Goal: Obtain resource: Download file/media

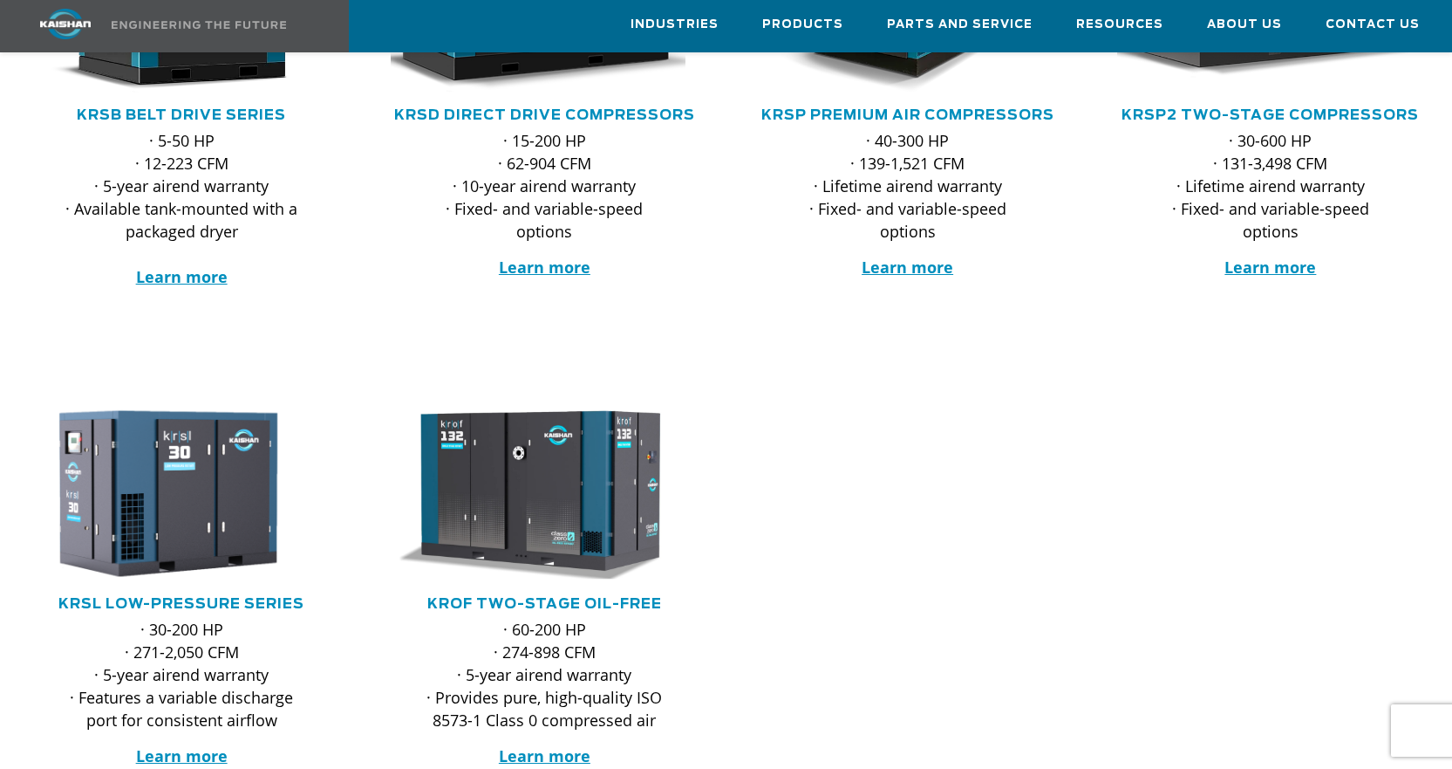
scroll to position [436, 0]
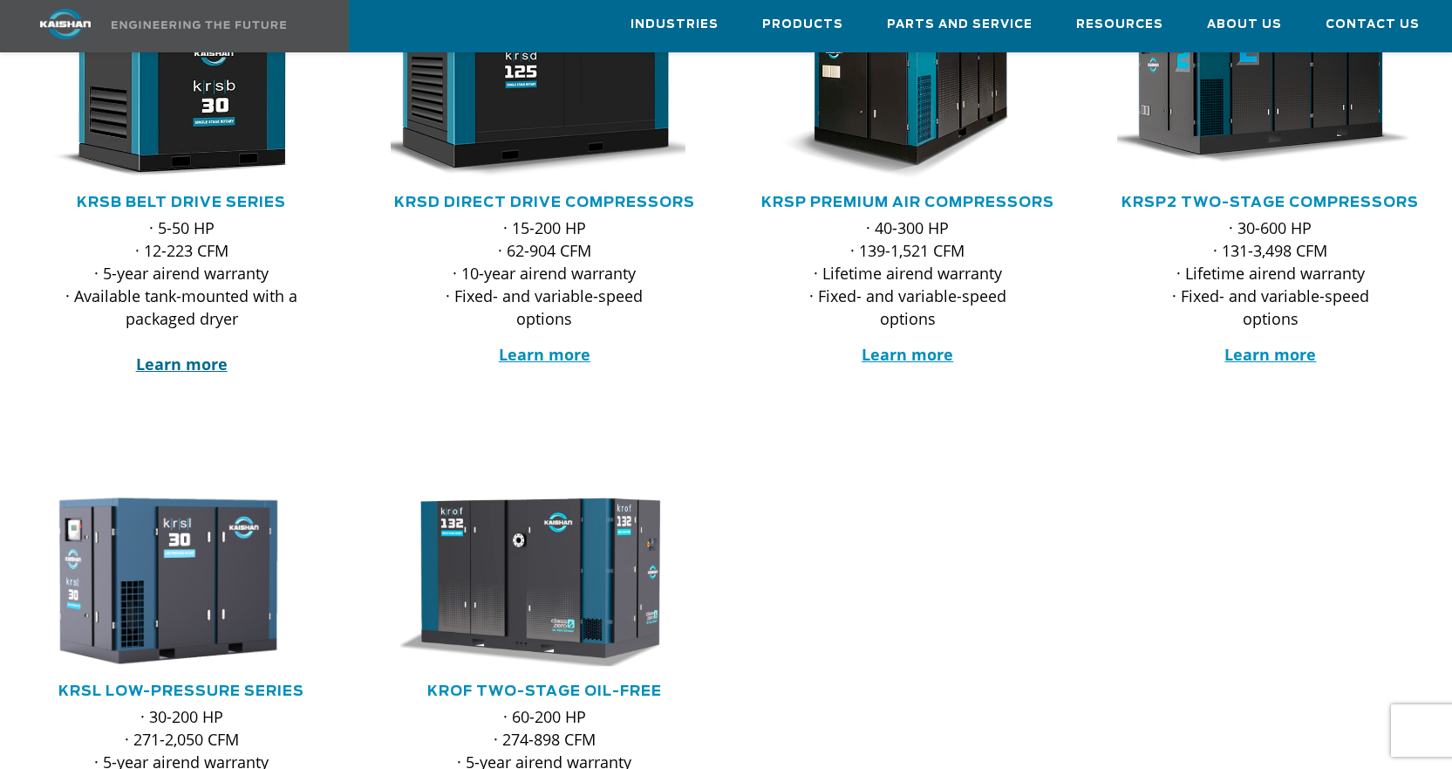
click at [181, 353] on strong "Learn more" at bounding box center [182, 363] width 92 height 21
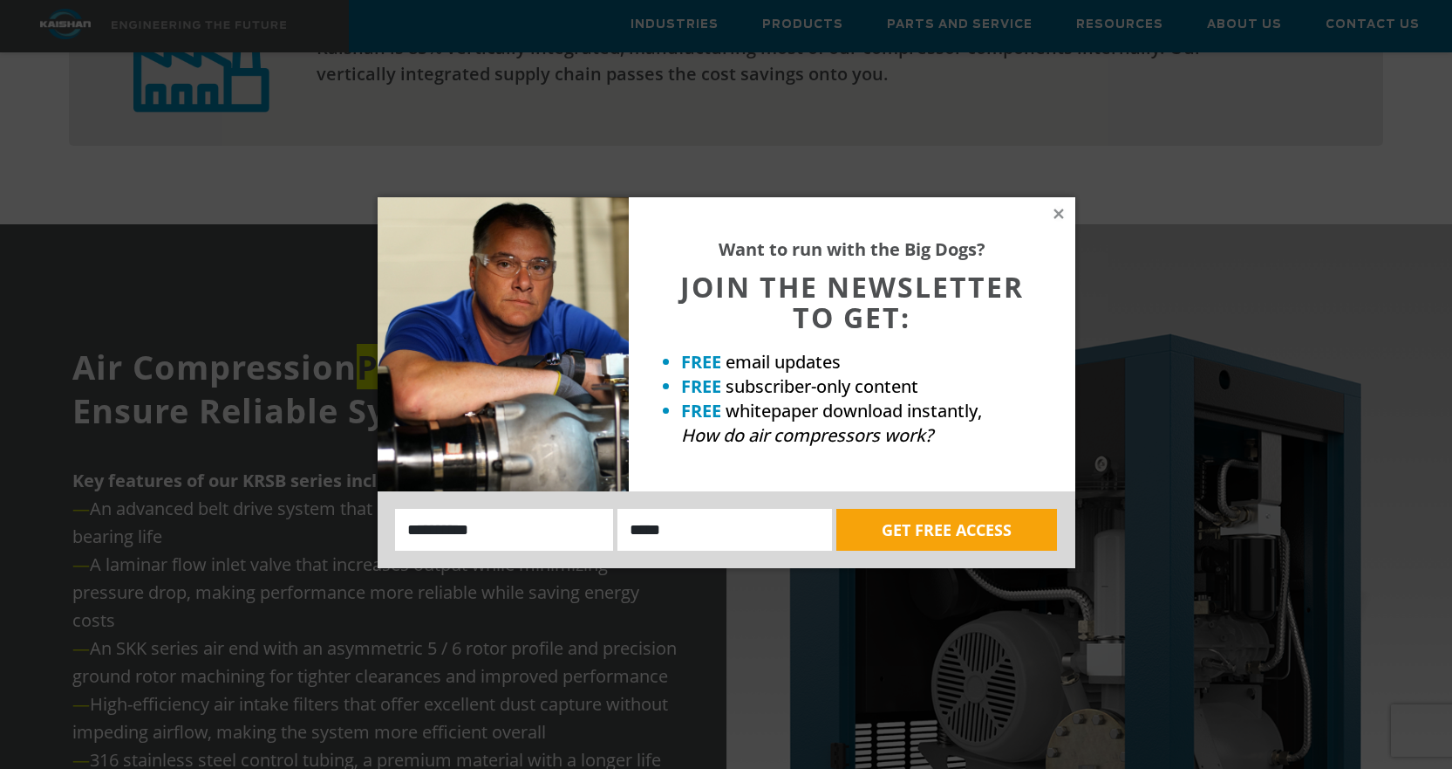
scroll to position [1919, 0]
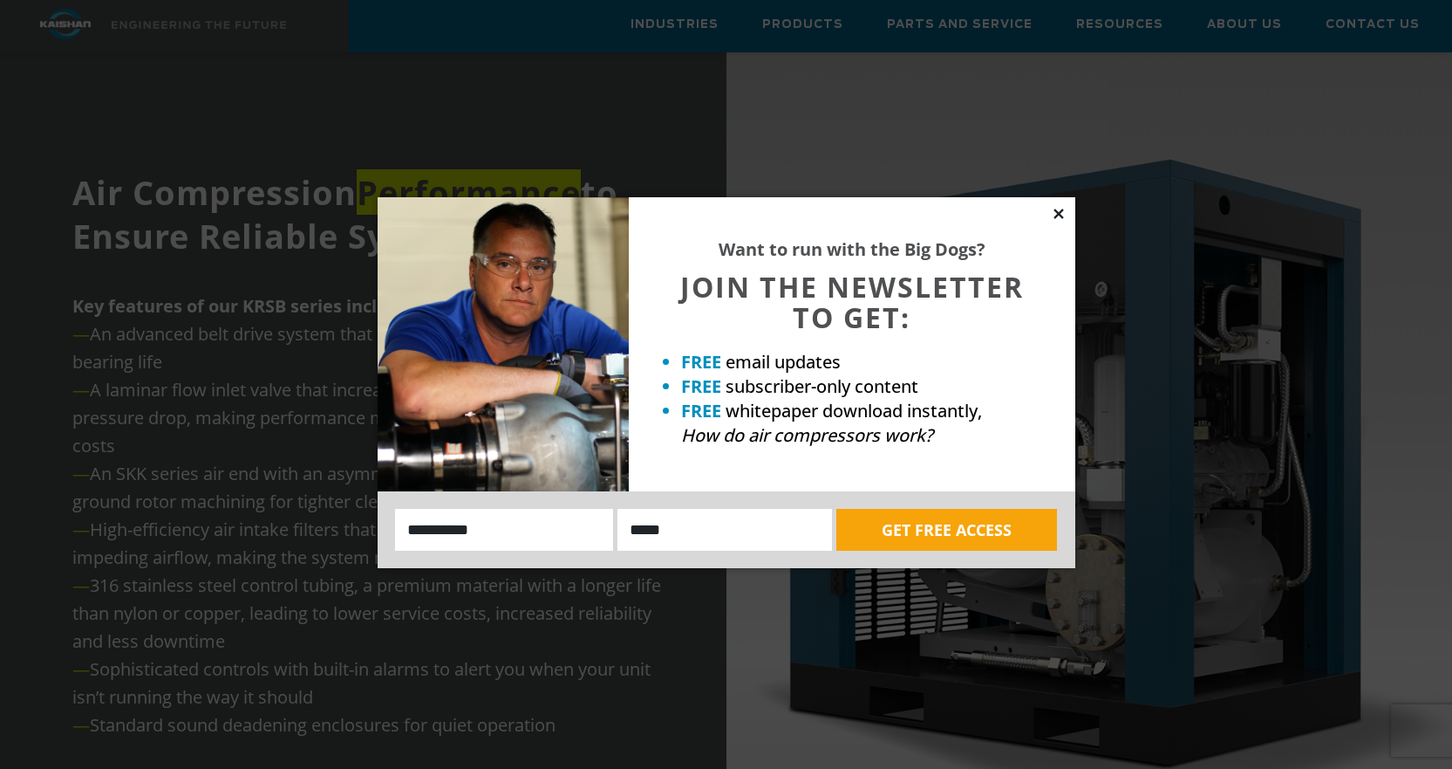
click at [1061, 214] on icon at bounding box center [1059, 214] width 16 height 16
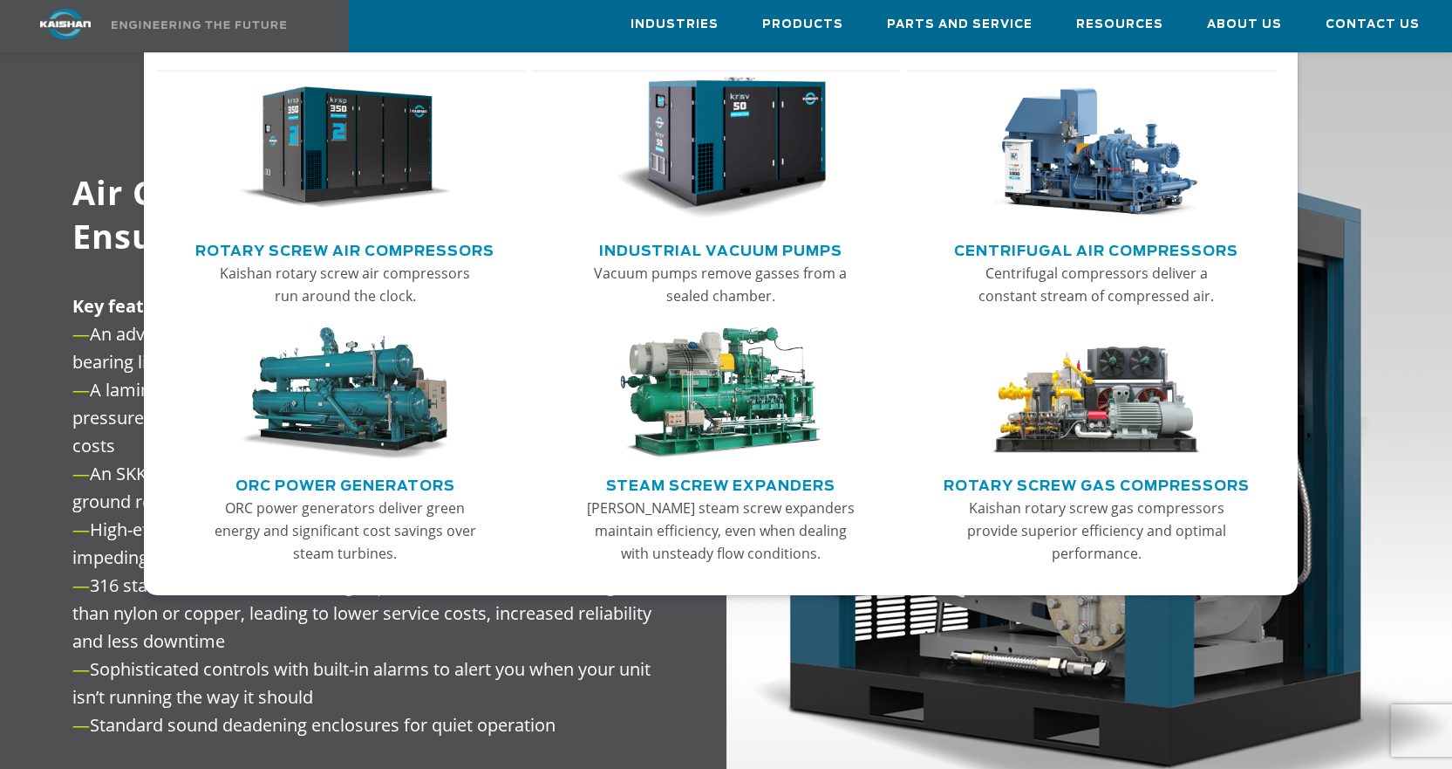
click at [1108, 244] on link "Centrifugal Air Compressors" at bounding box center [1096, 249] width 284 height 26
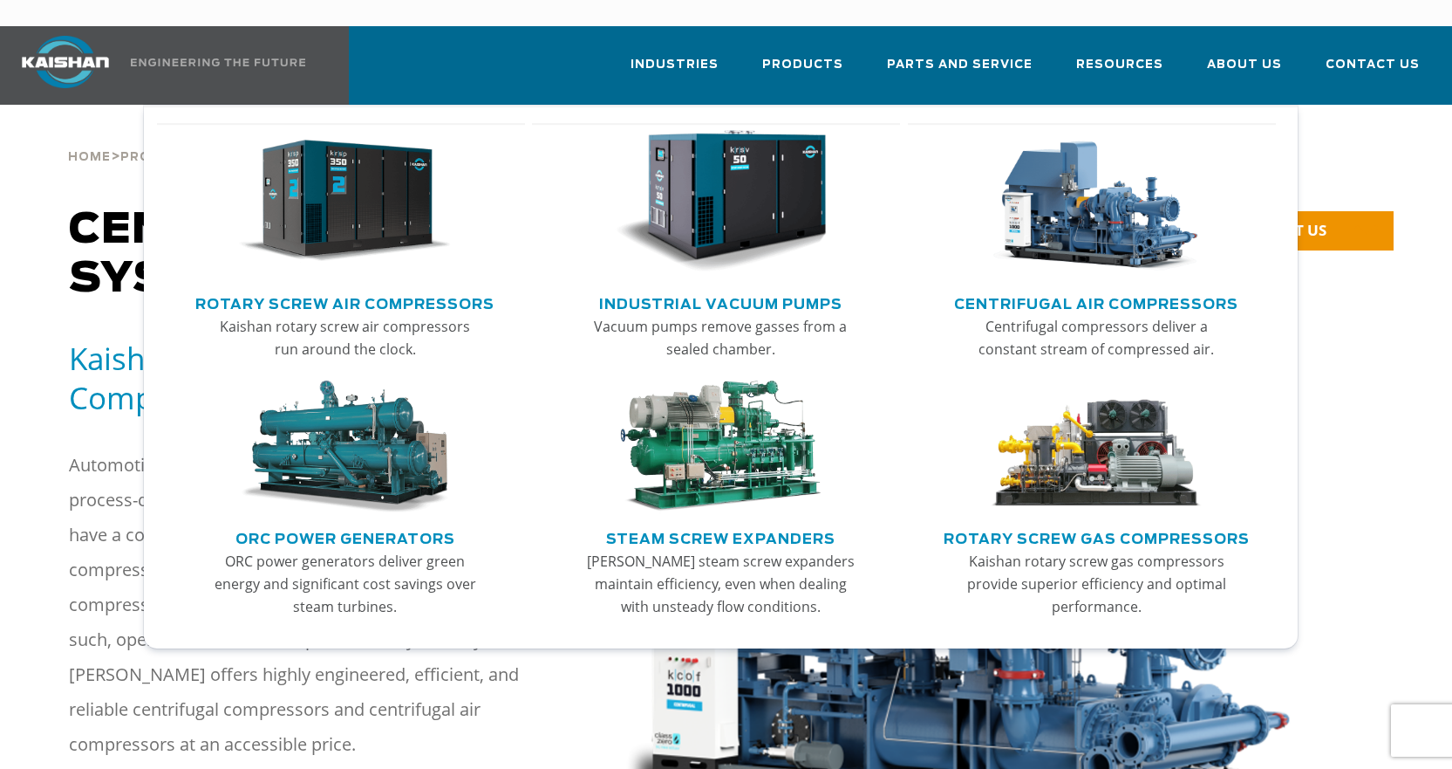
click at [421, 208] on img "Main menu" at bounding box center [345, 201] width 213 height 143
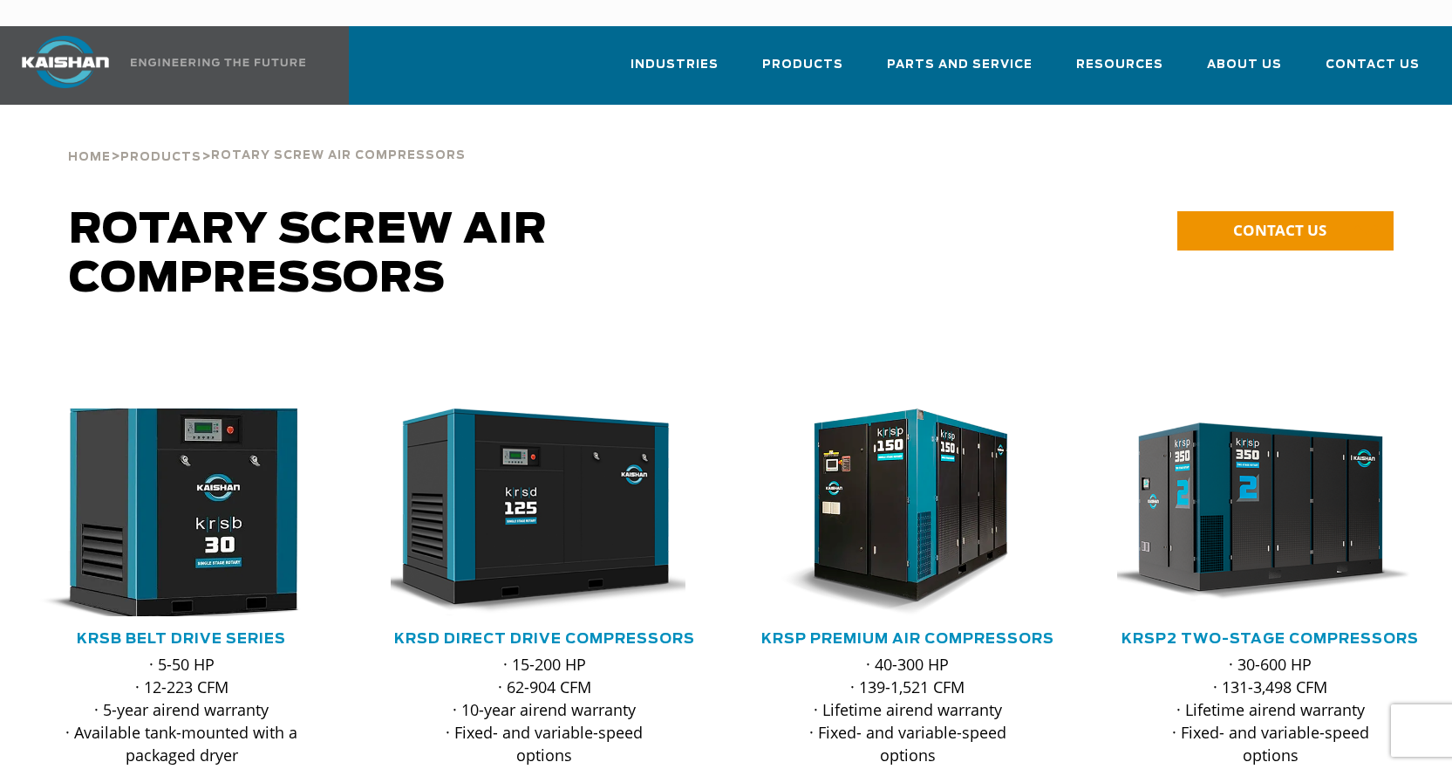
click at [263, 583] on img at bounding box center [168, 512] width 338 height 228
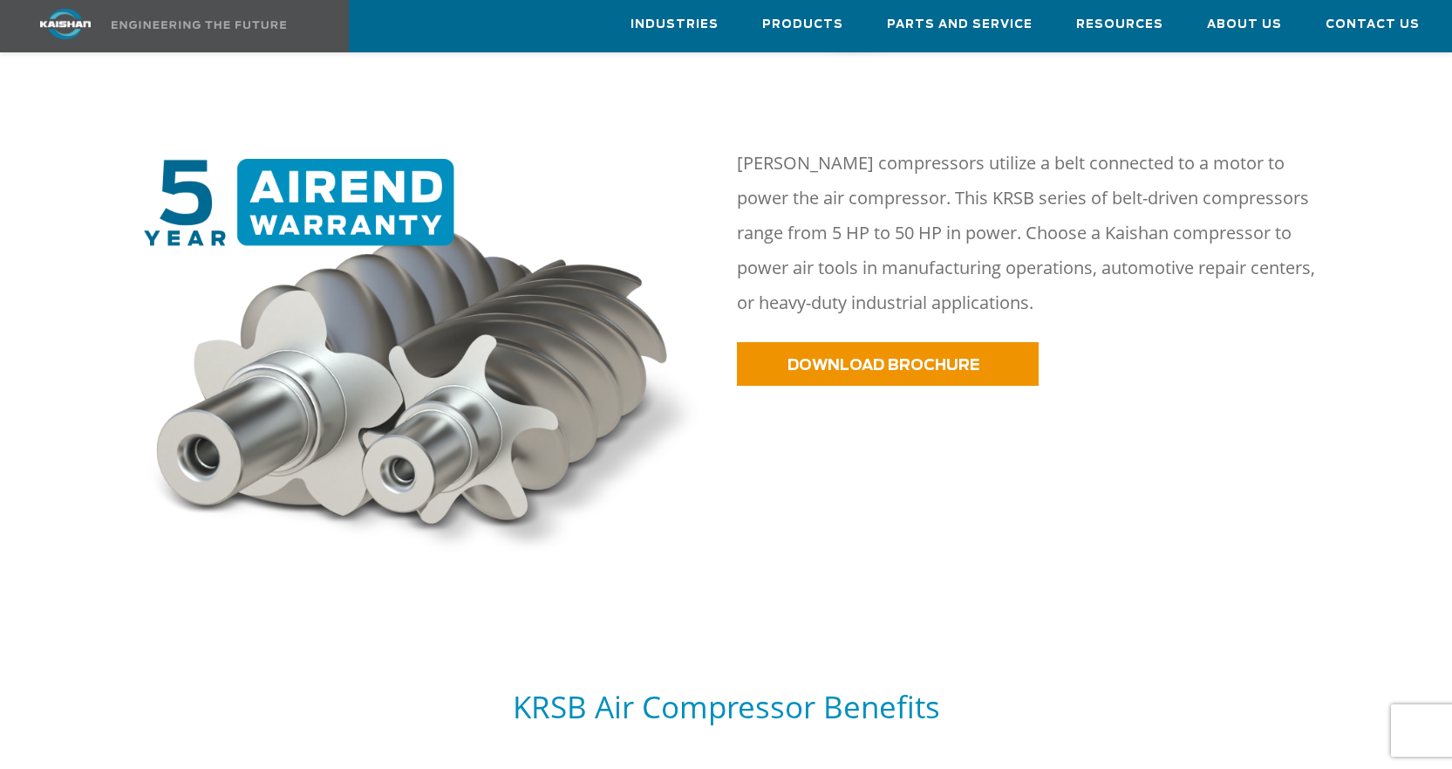
scroll to position [960, 0]
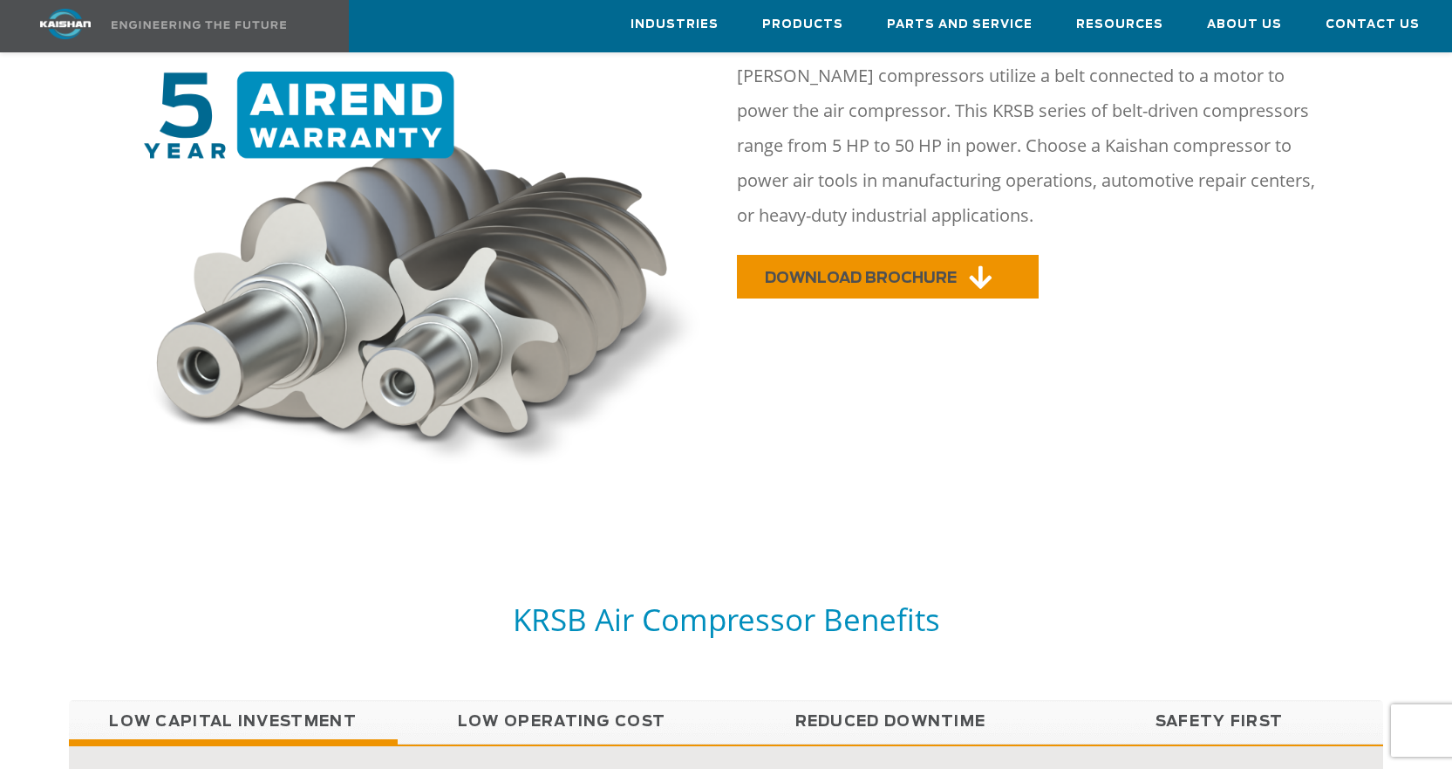
click at [821, 270] on span "DOWNLOAD BROCHURE" at bounding box center [861, 277] width 192 height 15
